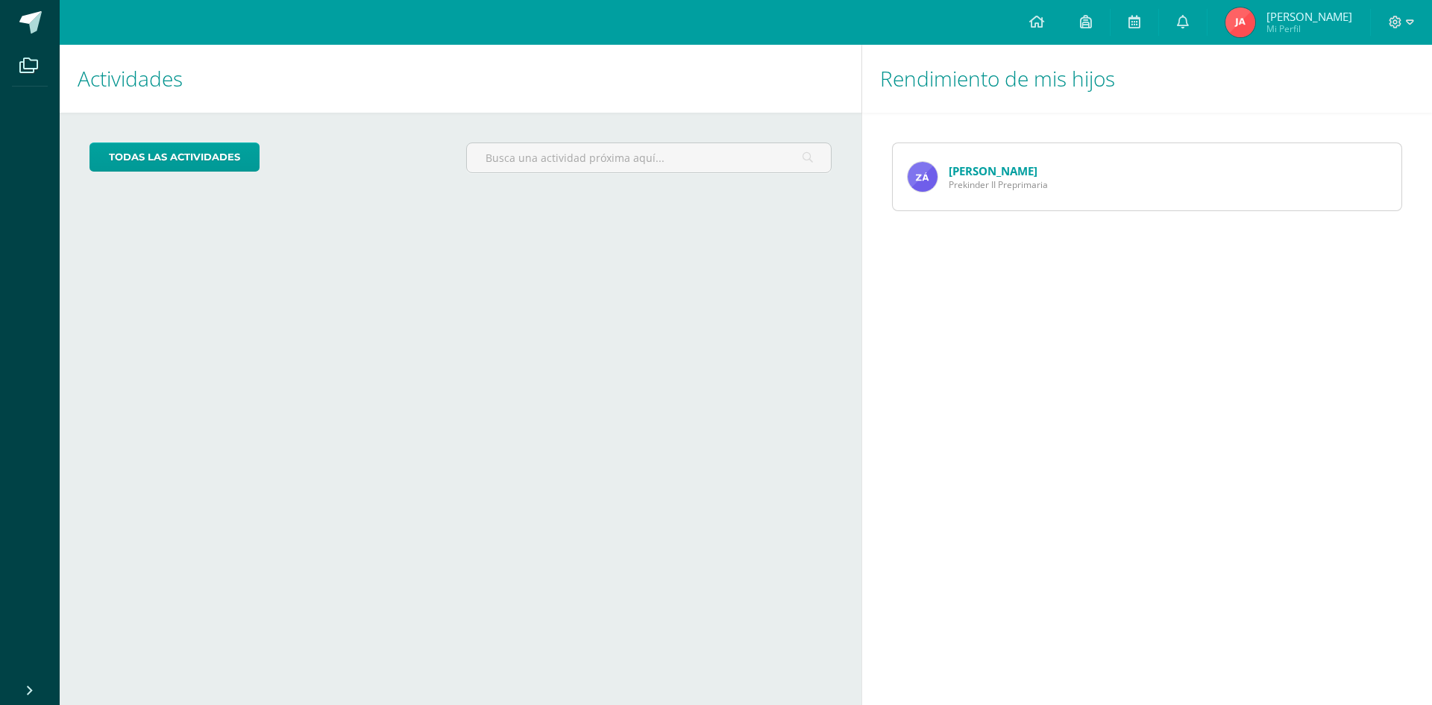
click at [1044, 23] on icon at bounding box center [1036, 21] width 15 height 13
click at [967, 182] on span "Prekinder II Preprimaria" at bounding box center [998, 184] width 99 height 13
click at [968, 172] on link "[PERSON_NAME]" at bounding box center [993, 170] width 89 height 15
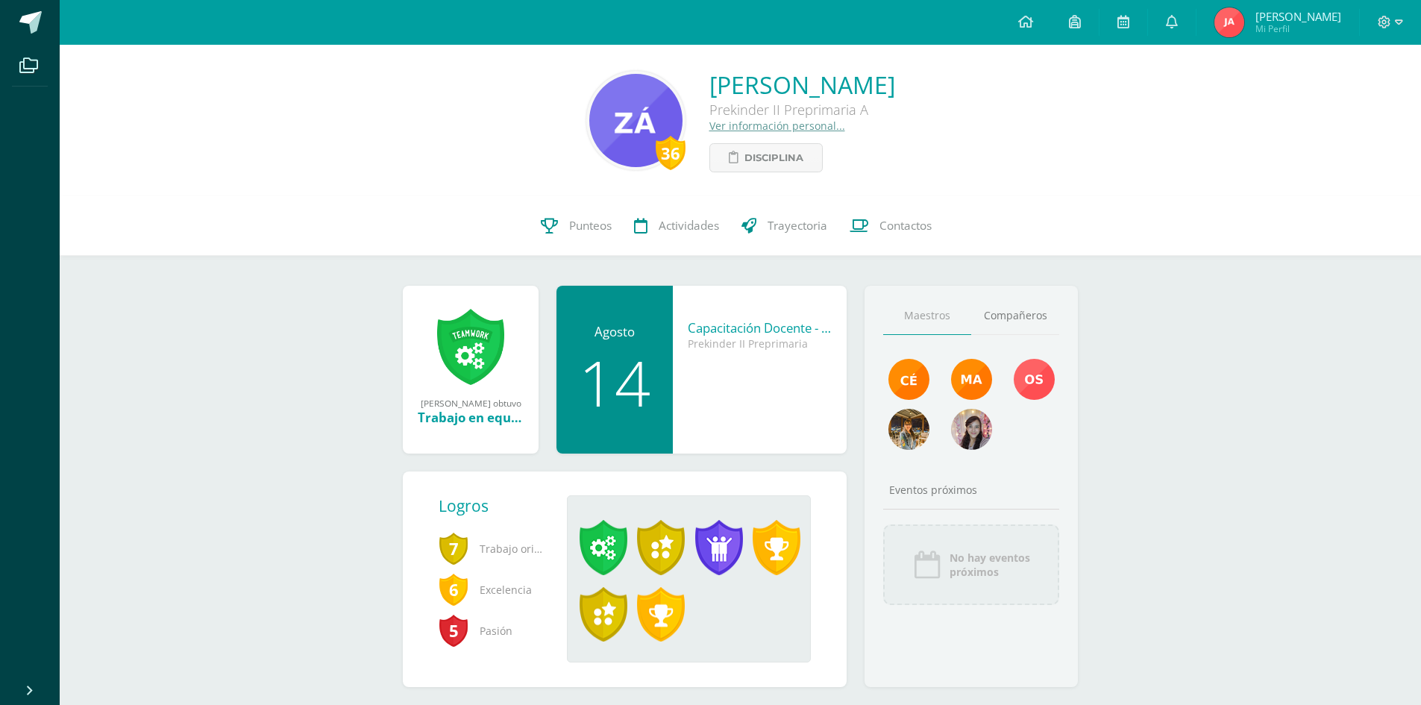
click at [574, 226] on span "Punteos" at bounding box center [590, 226] width 43 height 16
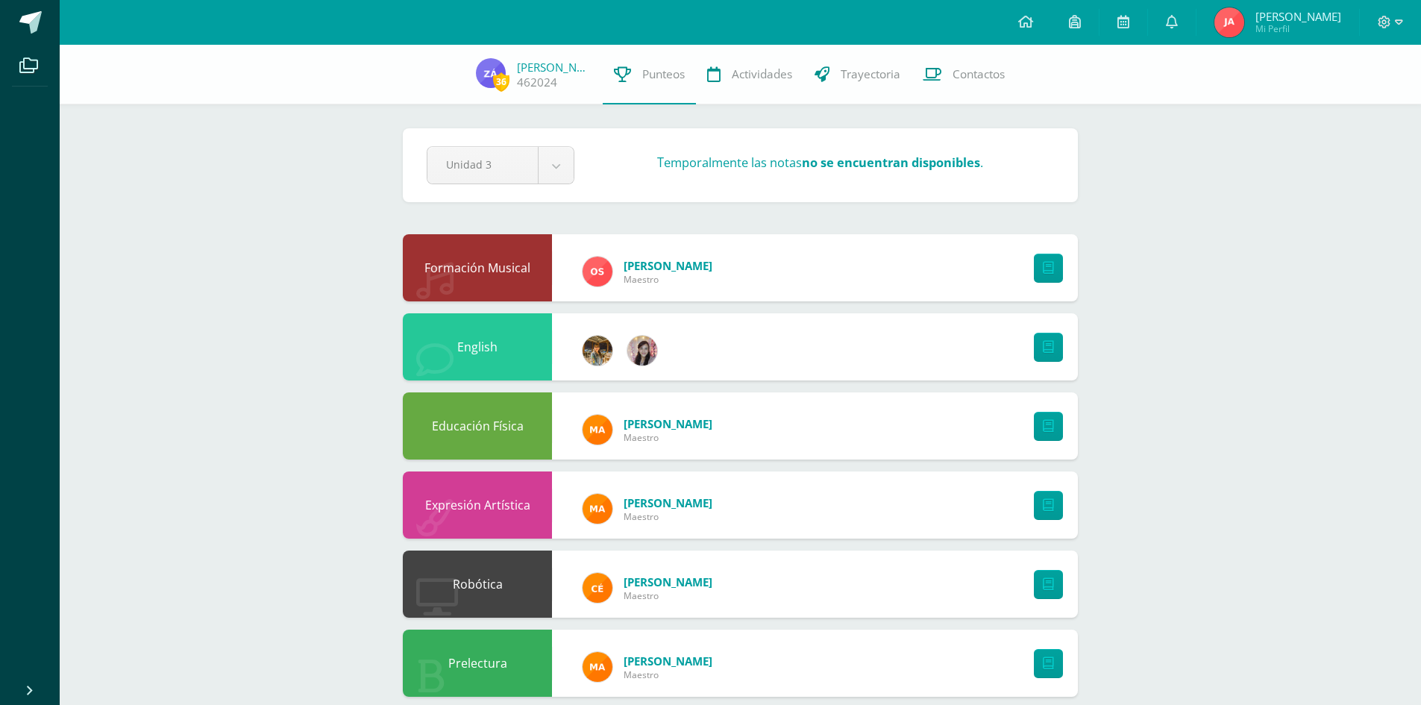
click at [562, 168] on body "Archivos Cerrar panel Configuración Cerrar sesión [PERSON_NAME] Mi Perfil Aviso…" at bounding box center [710, 521] width 1421 height 1043
click at [286, 179] on body "Archivos Cerrar panel Configuración Cerrar sesión [PERSON_NAME] Mi Perfil Aviso…" at bounding box center [710, 521] width 1421 height 1043
click at [1051, 15] on link at bounding box center [1025, 22] width 51 height 45
